Goal: Find specific page/section: Find specific page/section

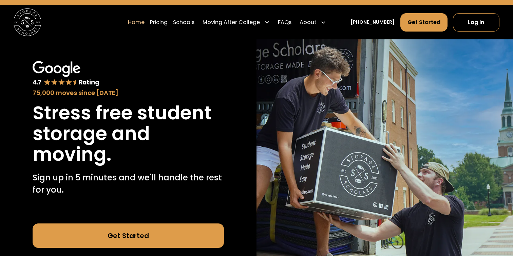
scroll to position [18, 0]
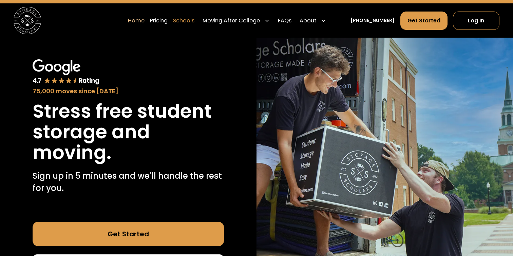
click at [194, 22] on link "Schools" at bounding box center [183, 20] width 21 height 19
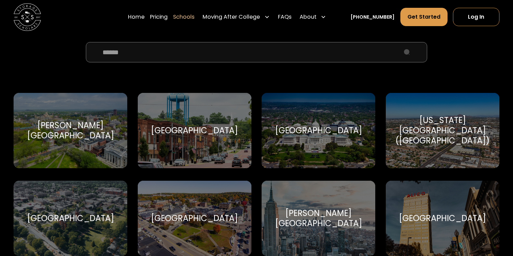
scroll to position [251, 0]
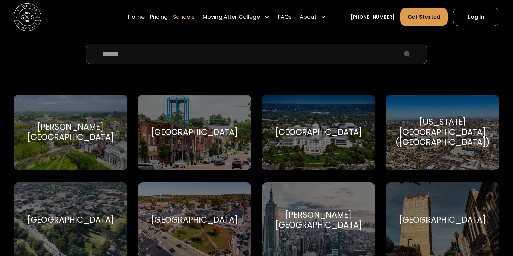
click at [201, 58] on input "School Select Form" at bounding box center [256, 54] width 341 height 20
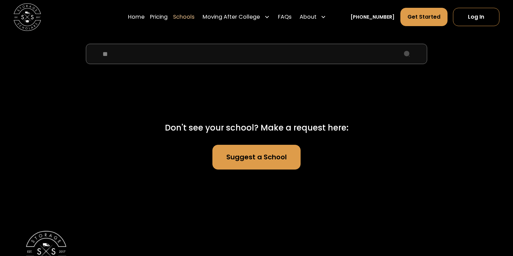
type input "*"
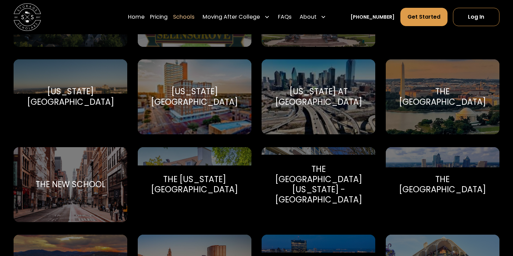
scroll to position [2832, 0]
